Goal: Task Accomplishment & Management: Use online tool/utility

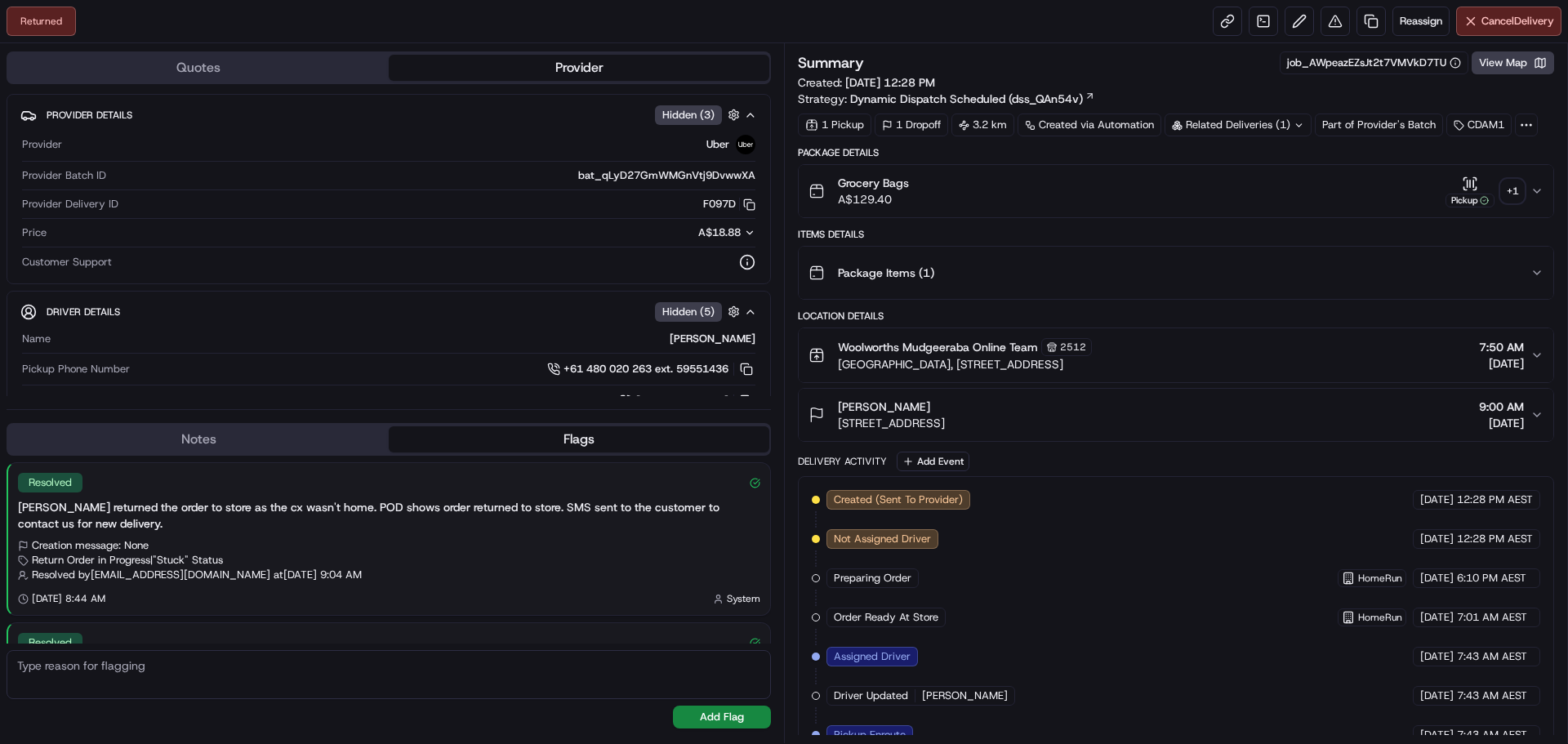
click at [1511, 178] on button "Pickup + 1" at bounding box center [1484, 191] width 79 height 32
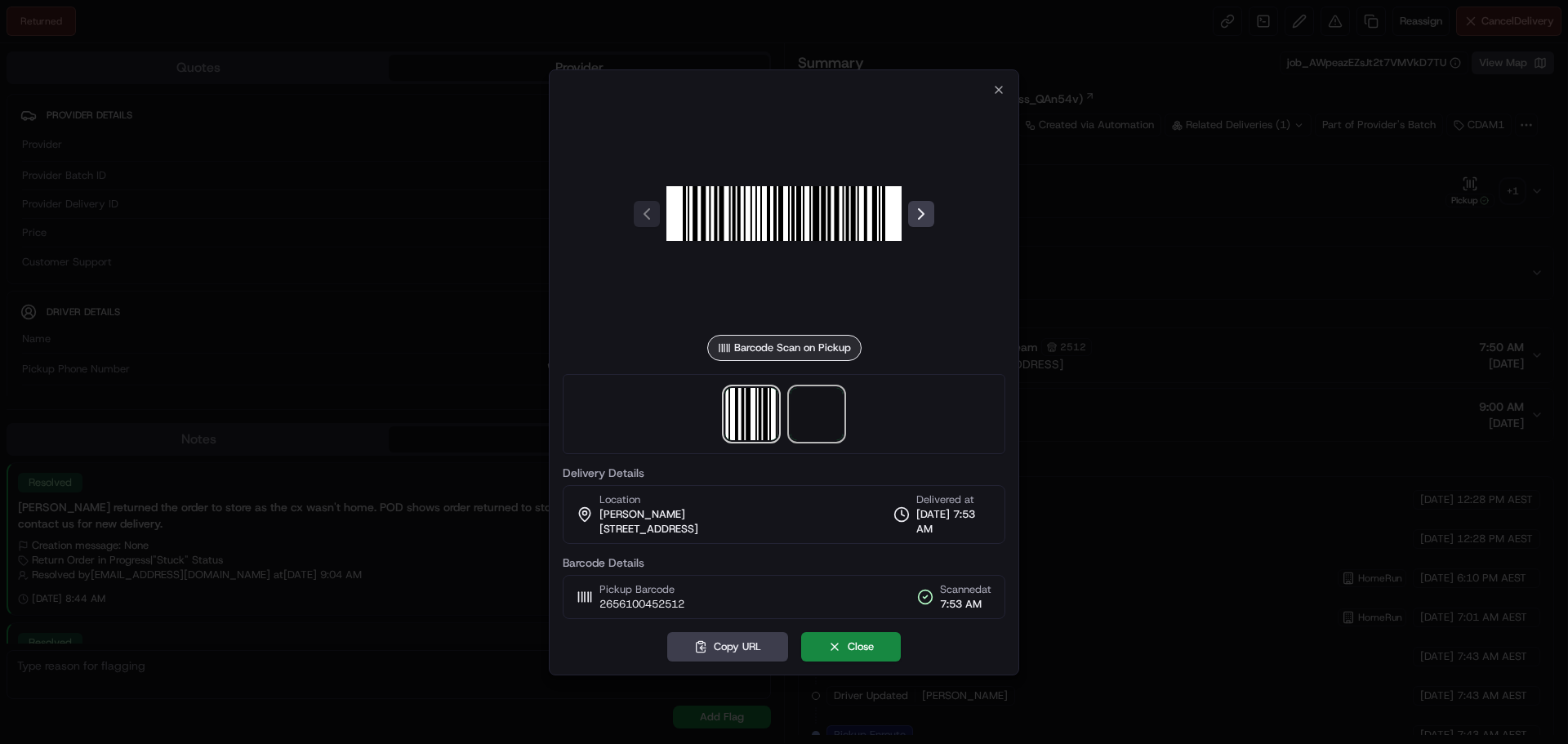
click at [813, 401] on span at bounding box center [817, 414] width 53 height 53
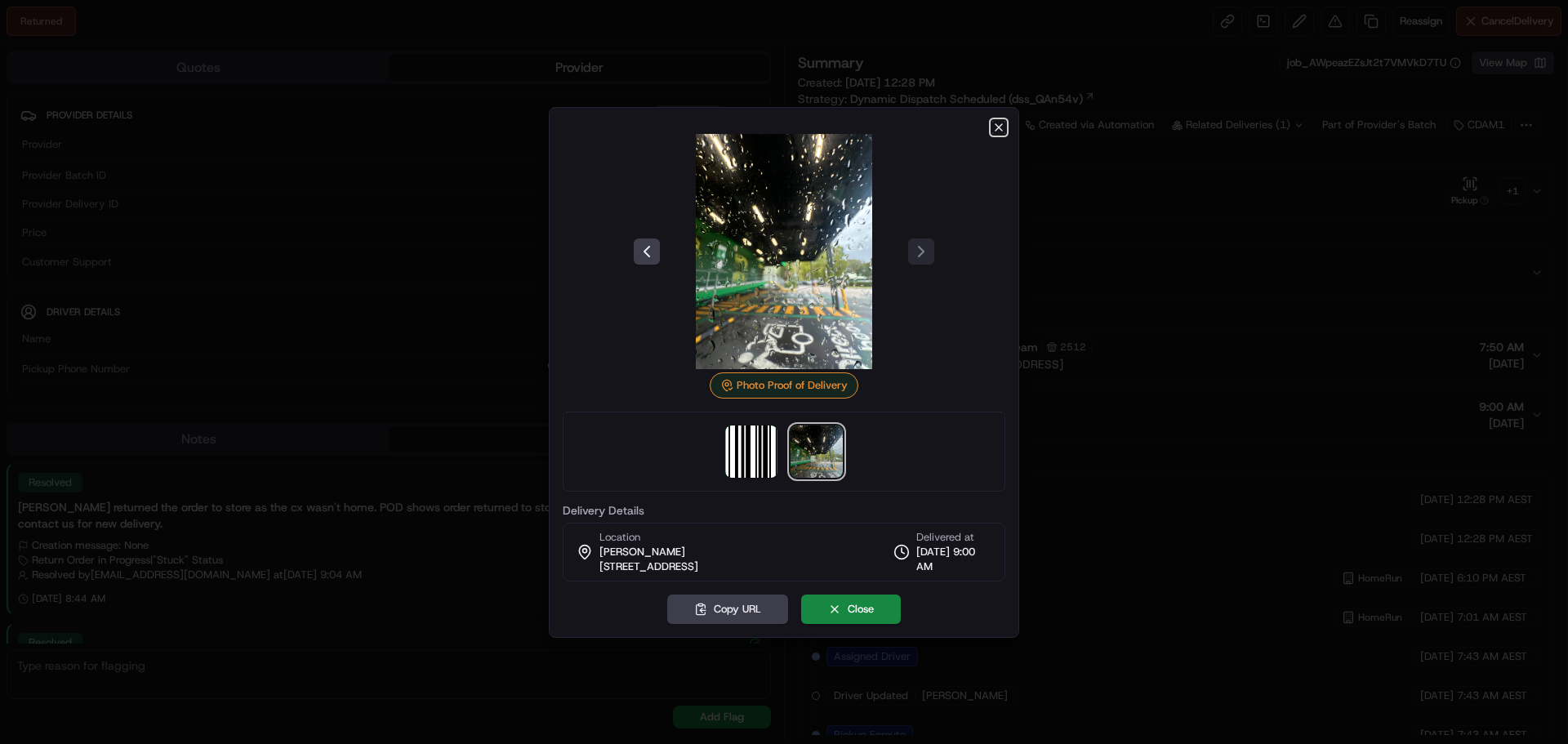
click at [1003, 127] on icon "button" at bounding box center [998, 127] width 13 height 13
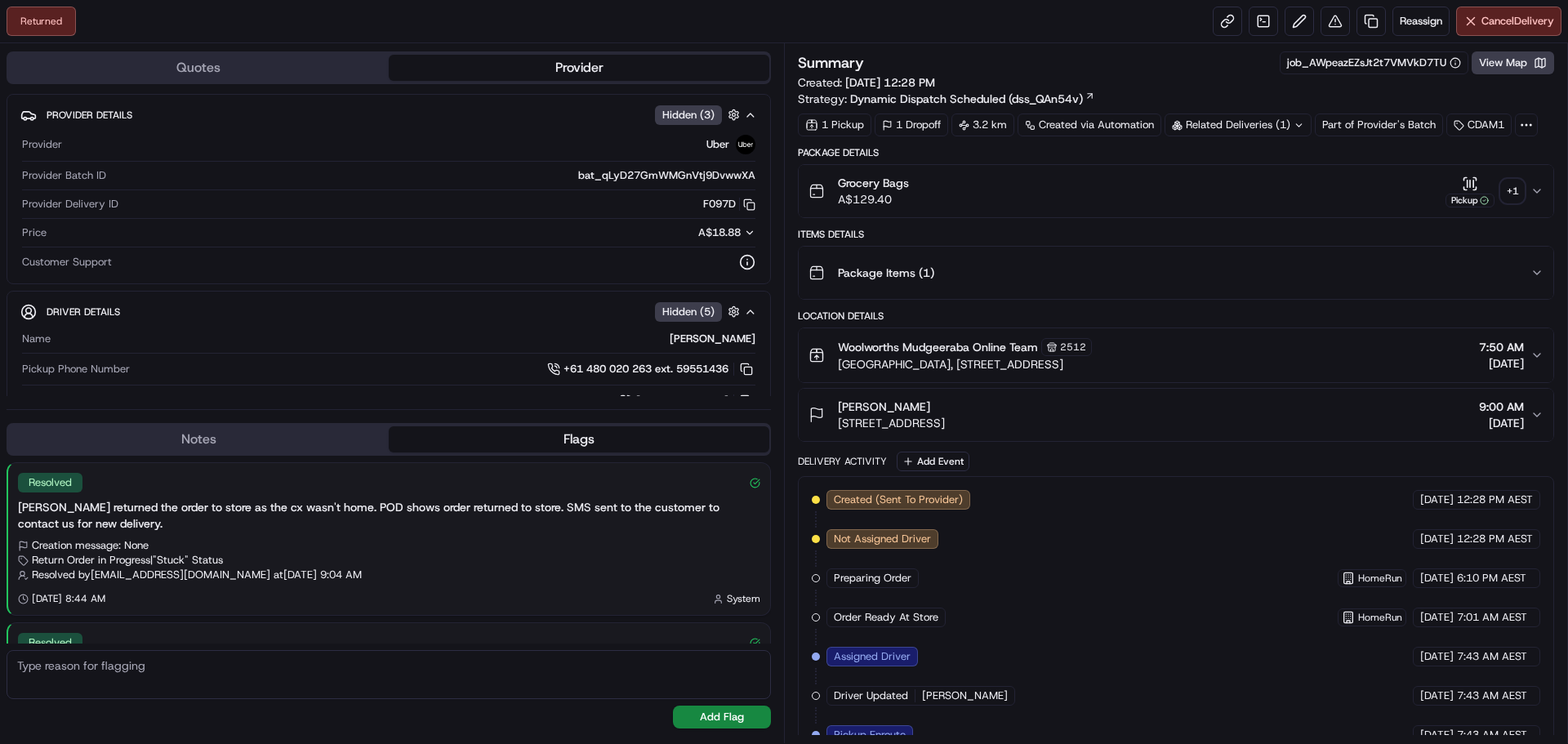
click at [1015, 26] on div "Returned Reassign Cancel Delivery" at bounding box center [784, 21] width 1568 height 43
click at [950, 4] on div "Returned Reassign Cancel Delivery" at bounding box center [784, 21] width 1568 height 43
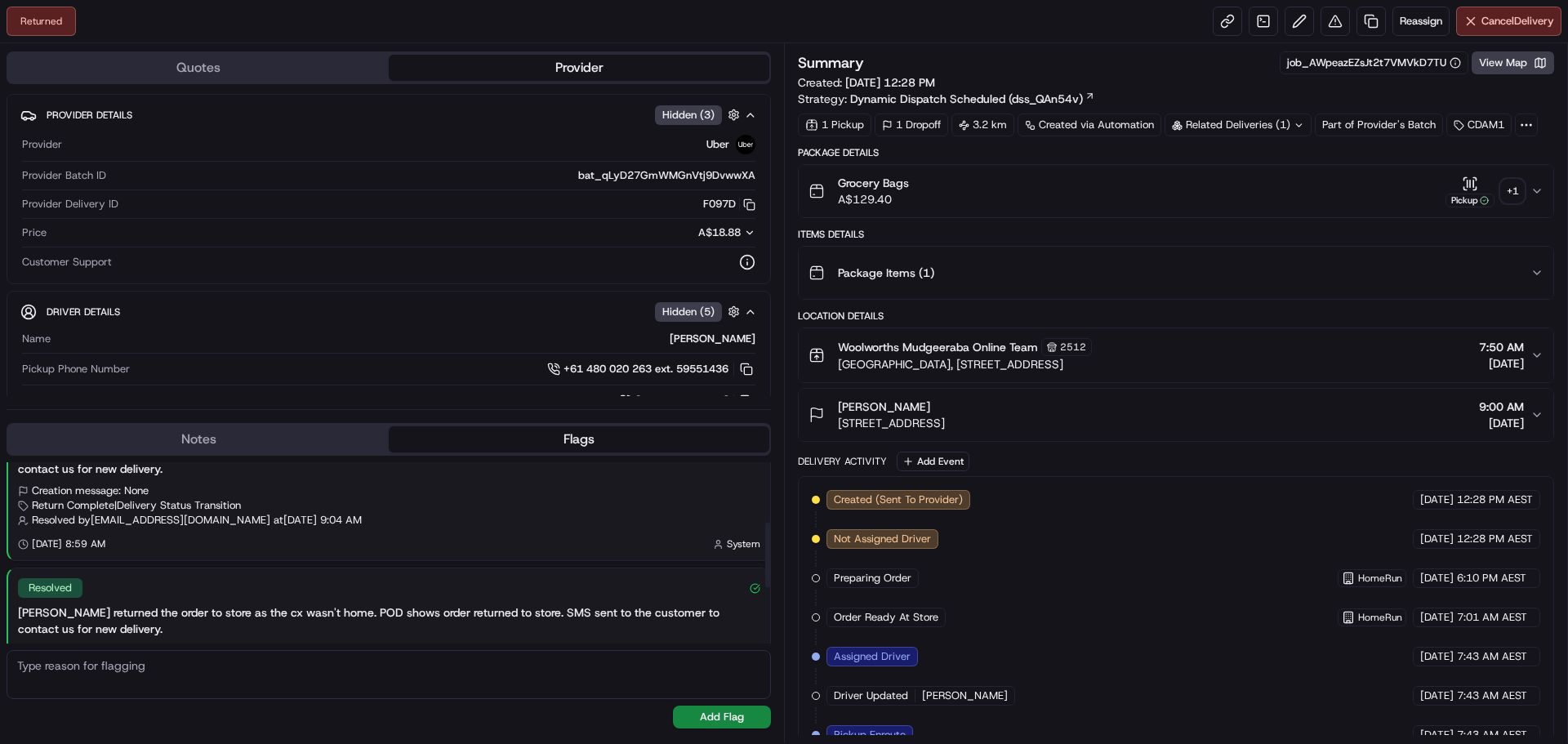
scroll to position [321, 0]
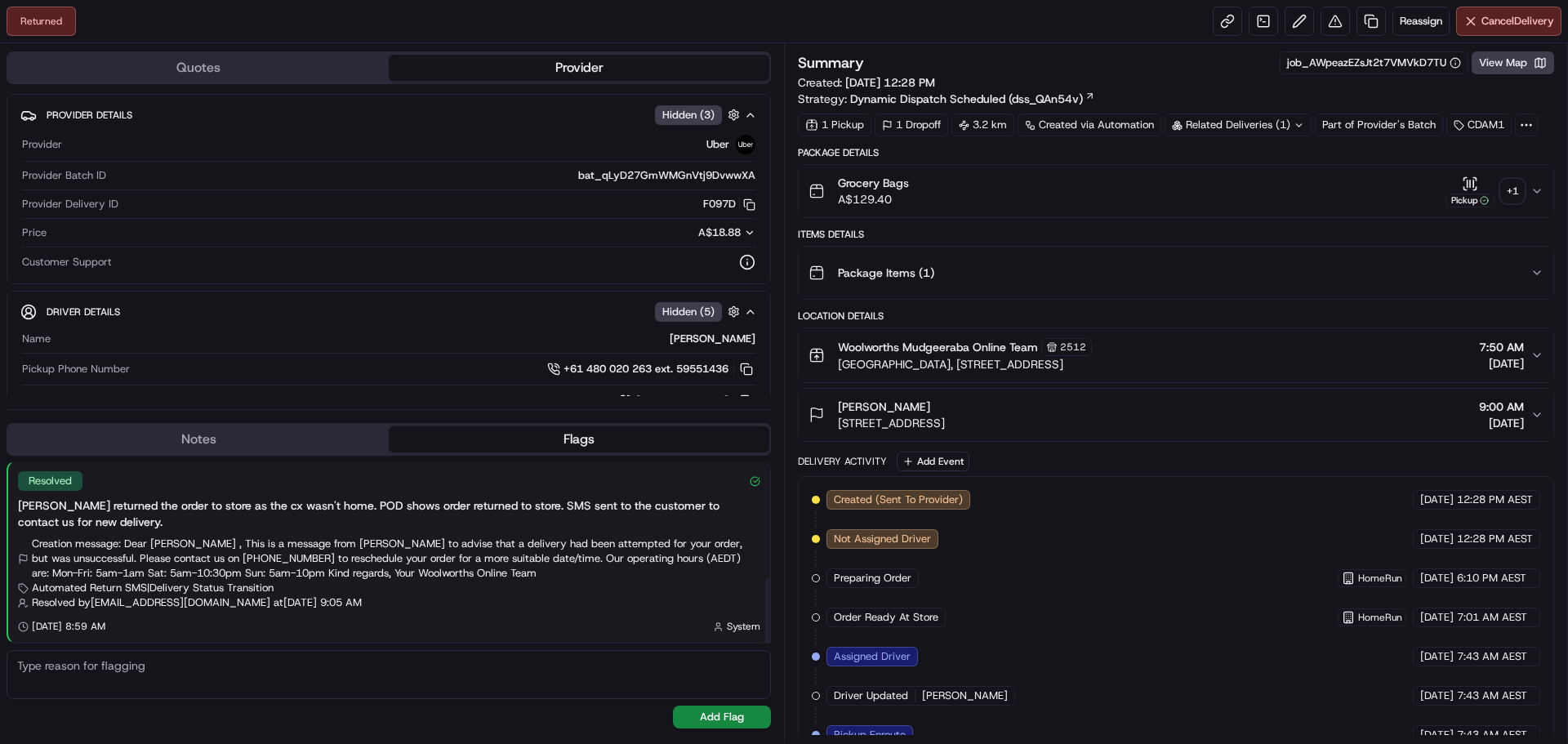
click at [1038, 16] on div "Returned Reassign Cancel Delivery" at bounding box center [784, 21] width 1568 height 43
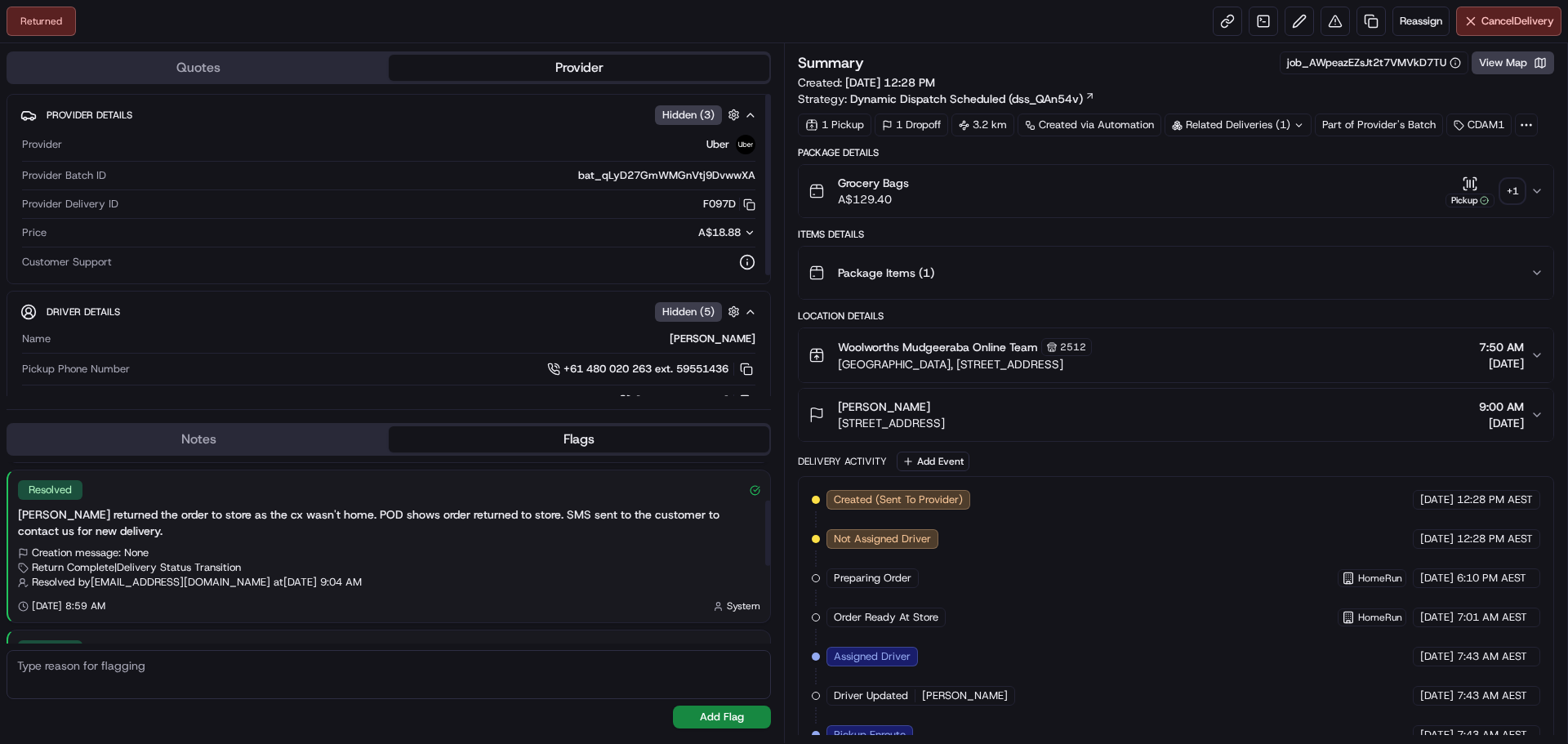
scroll to position [0, 0]
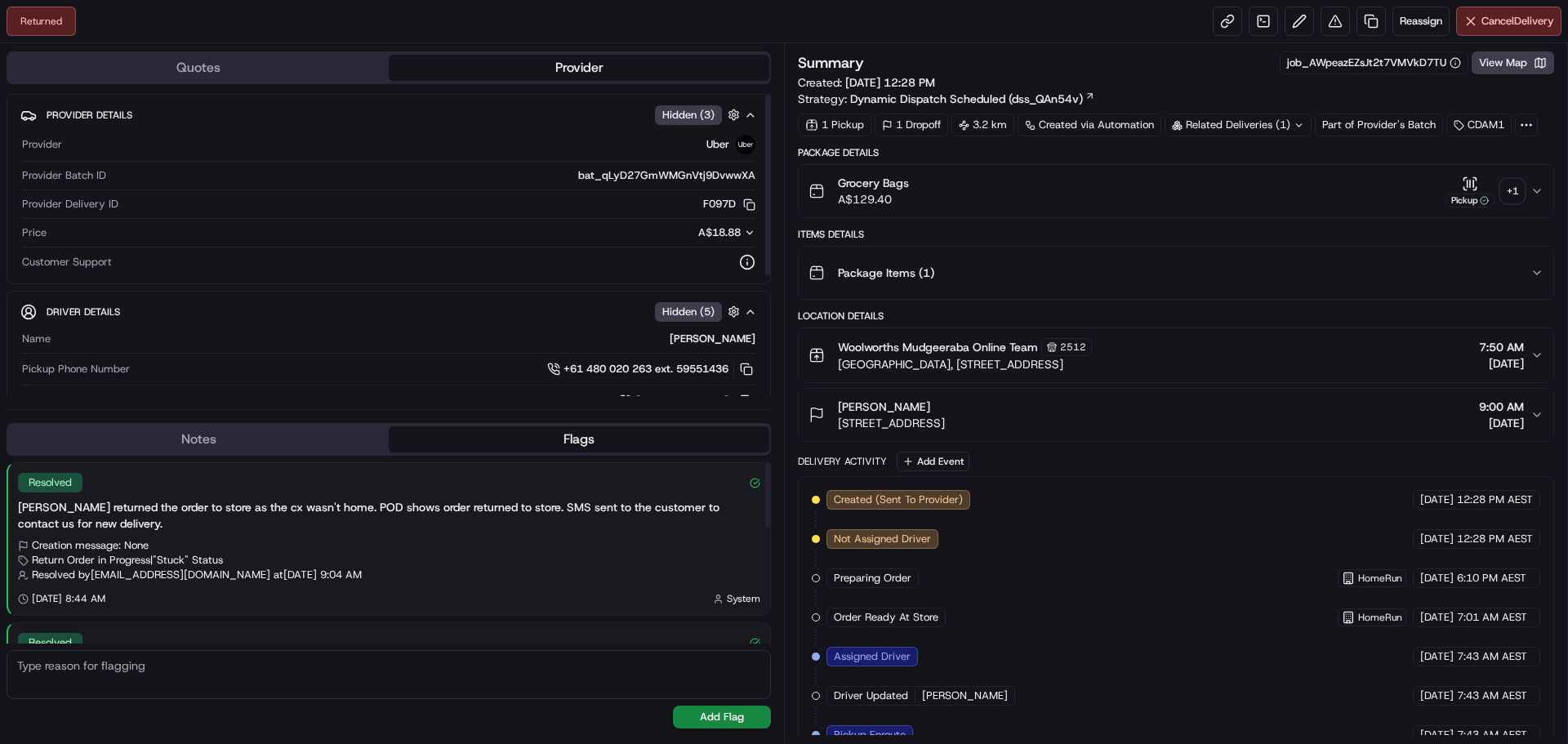
click at [993, 18] on div "Returned Reassign Cancel Delivery" at bounding box center [784, 21] width 1568 height 43
click at [926, 19] on div "Returned Reassign Cancel Delivery" at bounding box center [784, 21] width 1568 height 43
click at [937, 25] on div "Returned Reassign Cancel Delivery" at bounding box center [784, 21] width 1568 height 43
click at [1410, 26] on span "Reassign" at bounding box center [1421, 20] width 43 height 15
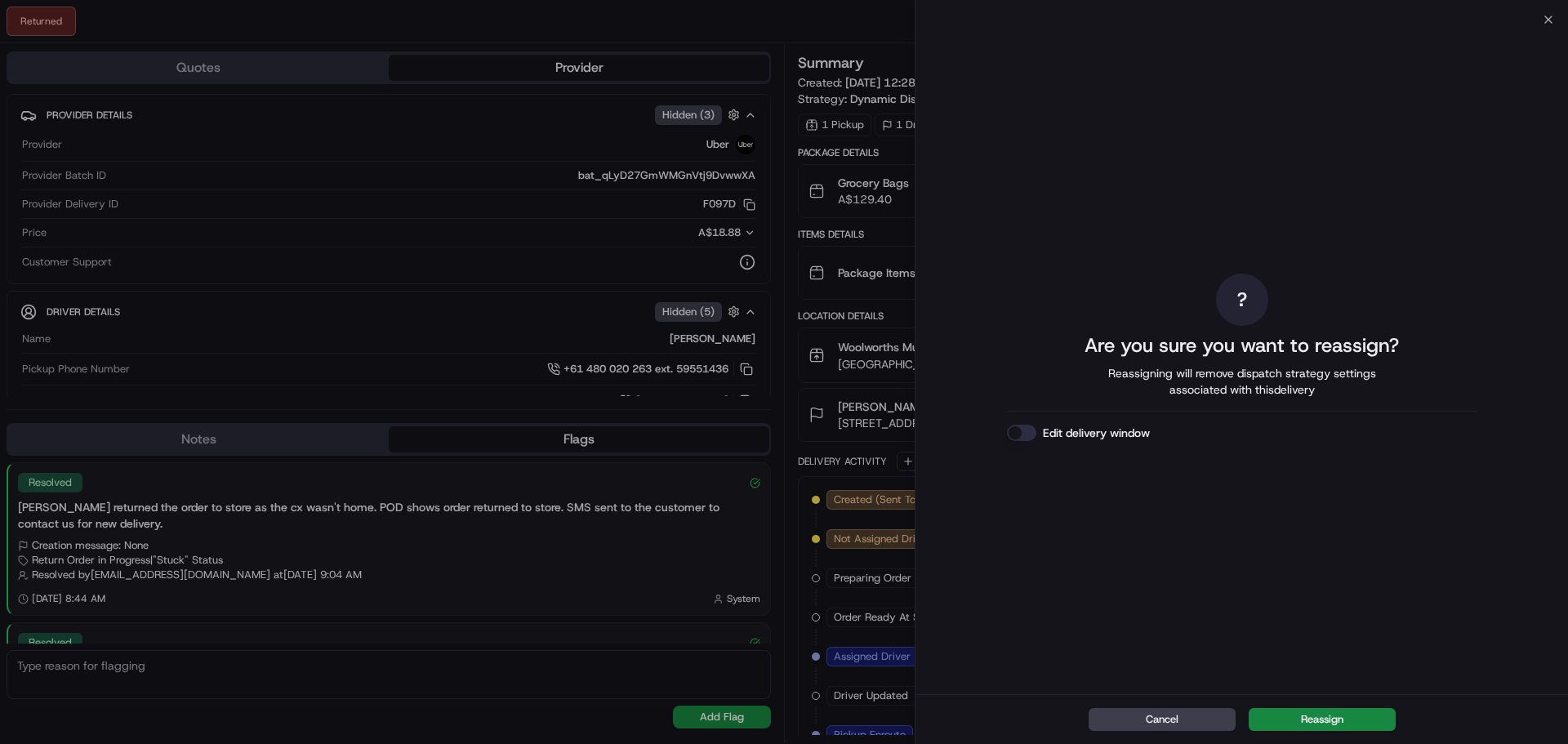
click at [1321, 720] on button "Reassign" at bounding box center [1322, 719] width 147 height 22
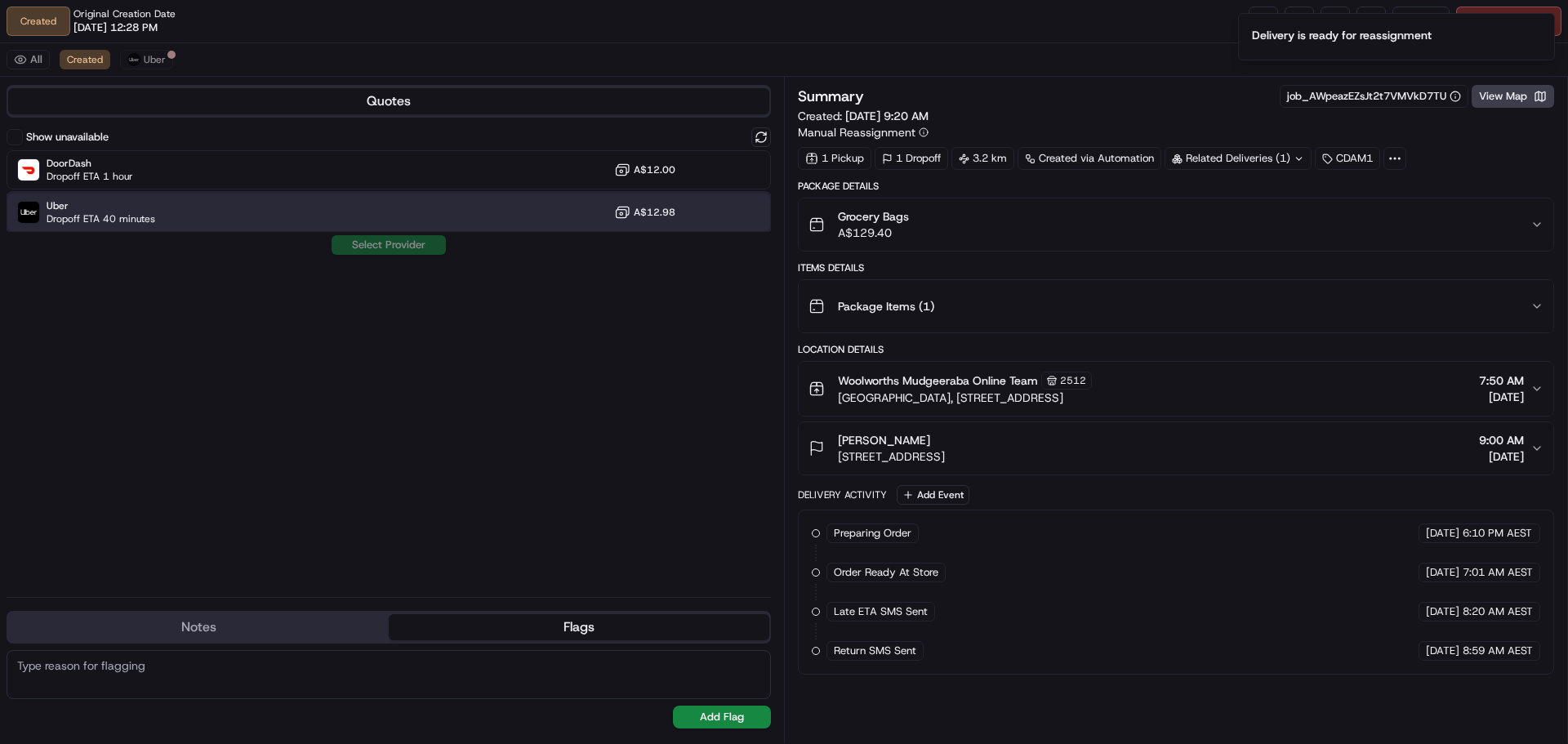
click at [222, 218] on div "Uber Dropoff ETA 40 minutes A$12.98" at bounding box center [388, 212] width 764 height 39
click at [405, 242] on button "Assign Provider" at bounding box center [388, 245] width 116 height 19
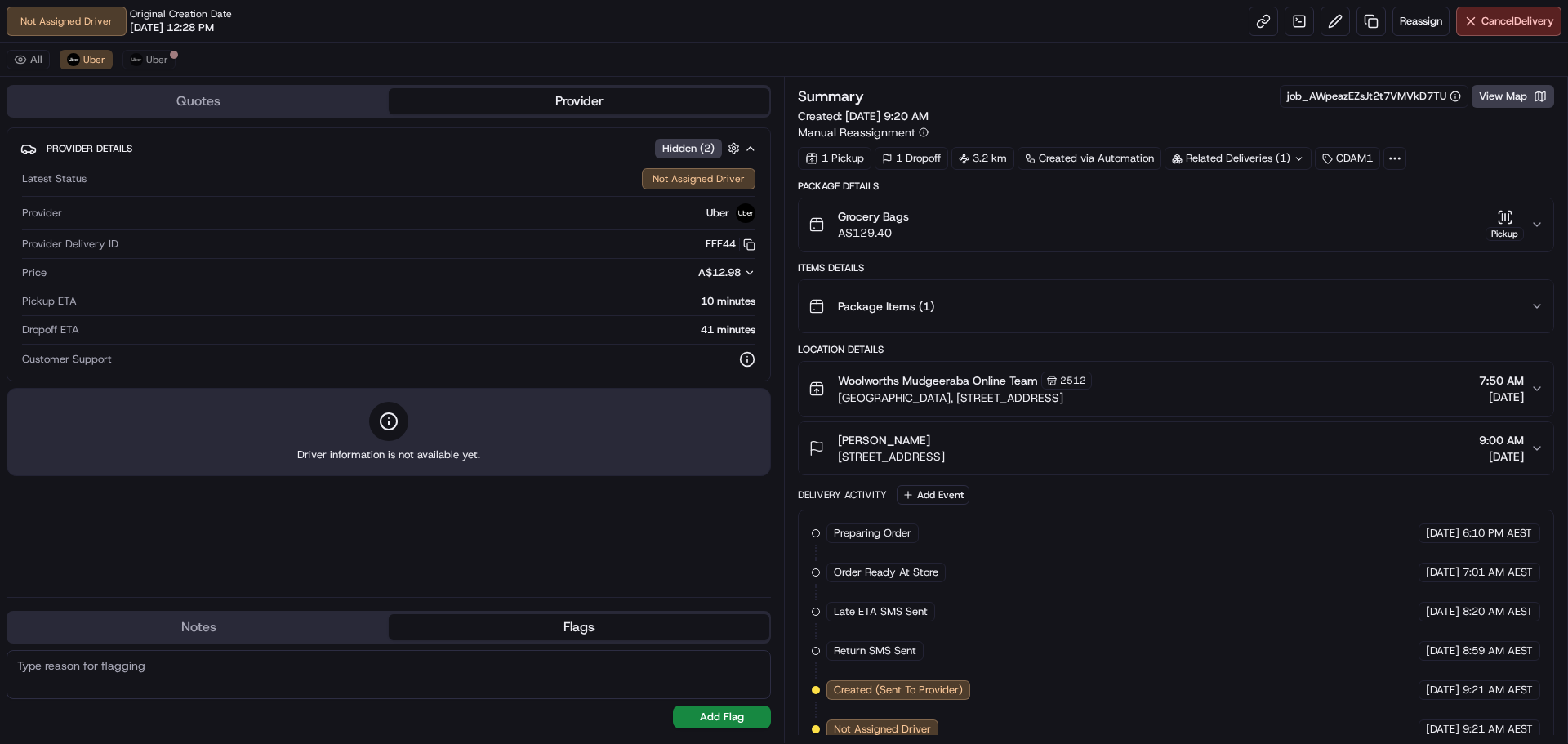
click at [852, 30] on div "Not Assigned Driver Original Creation Date [DATE] 12:28 PM Reassign Cancel Deli…" at bounding box center [784, 21] width 1568 height 43
